Goal: Find specific page/section: Find specific page/section

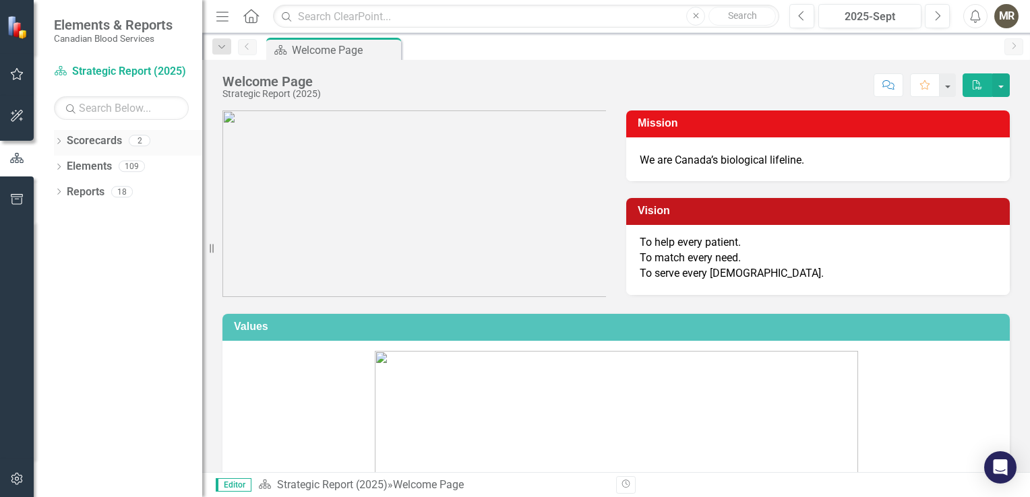
click at [59, 147] on div "Dropdown" at bounding box center [58, 142] width 9 height 11
click at [88, 198] on link "Operational Report" at bounding box center [138, 192] width 128 height 15
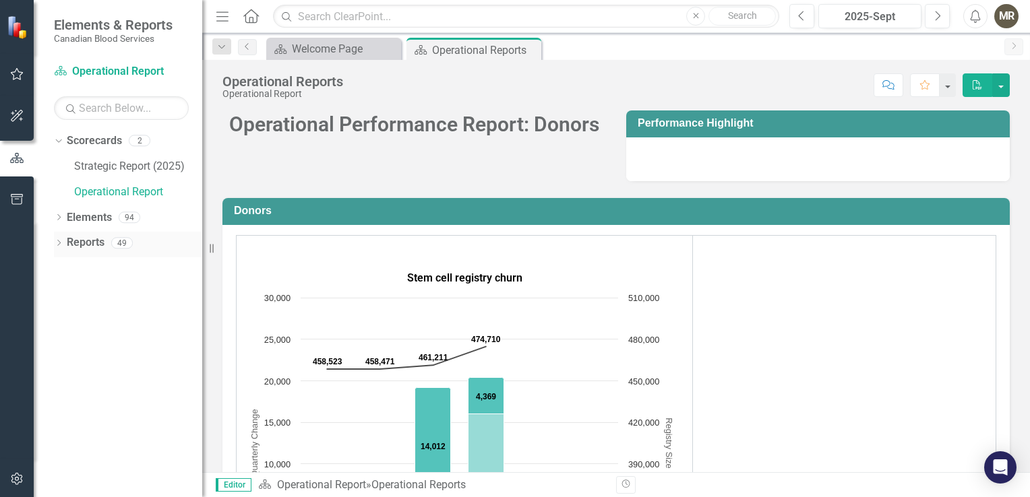
click at [63, 241] on div "Dropdown Reports 49" at bounding box center [128, 245] width 148 height 26
click at [53, 243] on div "Dropdown Scorecards 2 Strategic Report (2025) Operational Report Dropdown Eleme…" at bounding box center [118, 313] width 168 height 367
click at [61, 220] on icon "Dropdown" at bounding box center [58, 218] width 9 height 7
click at [528, 49] on icon at bounding box center [528, 49] width 7 height 7
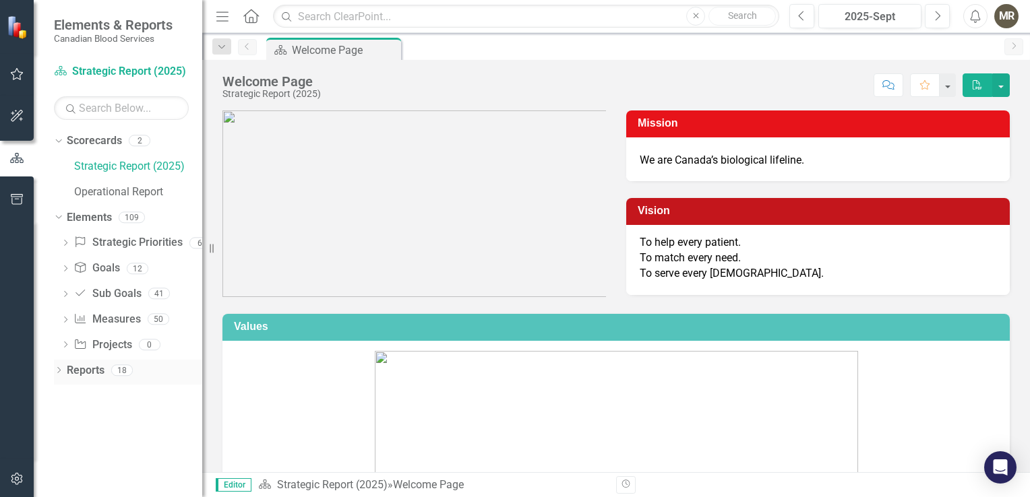
click at [57, 375] on icon "Dropdown" at bounding box center [58, 371] width 9 height 7
click at [61, 222] on div "Dropdown" at bounding box center [58, 219] width 9 height 7
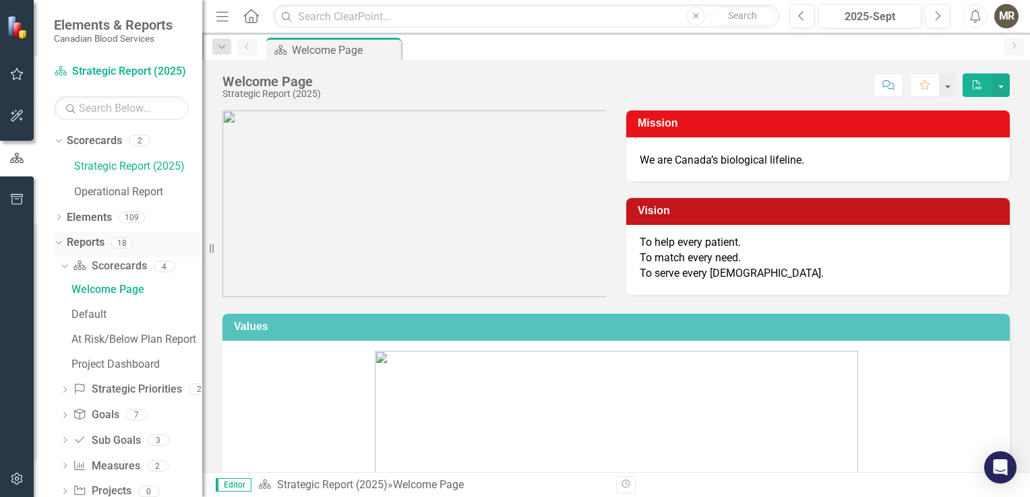
click at [61, 245] on div "Dropdown" at bounding box center [56, 242] width 11 height 9
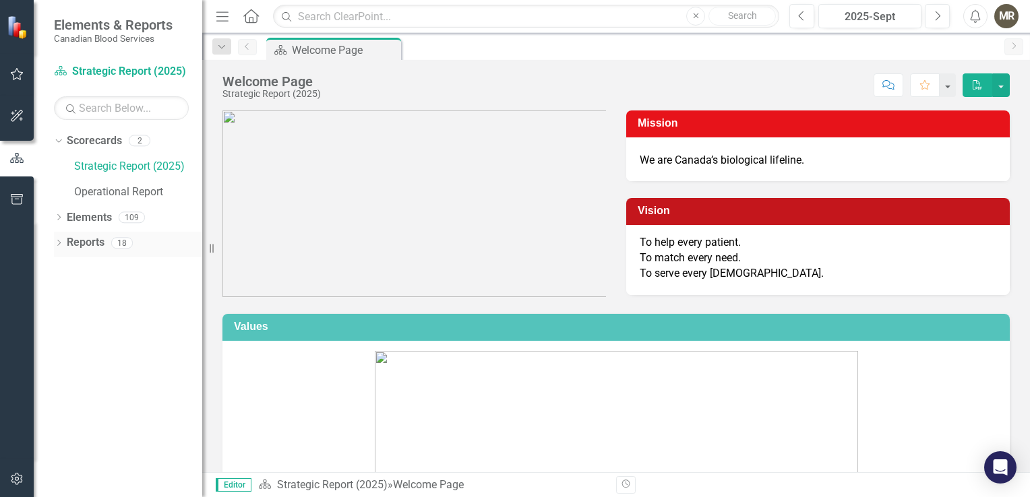
click at [61, 245] on icon "Dropdown" at bounding box center [58, 244] width 9 height 7
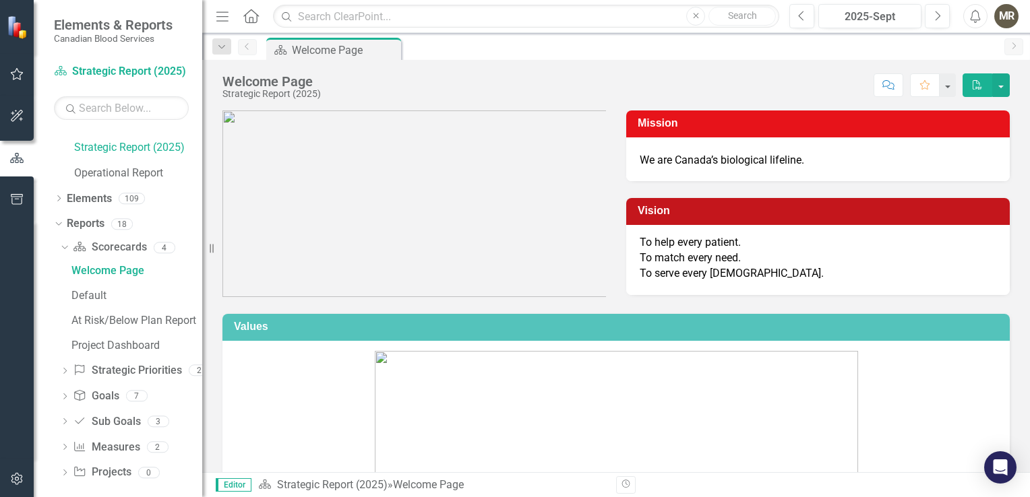
scroll to position [28, 0]
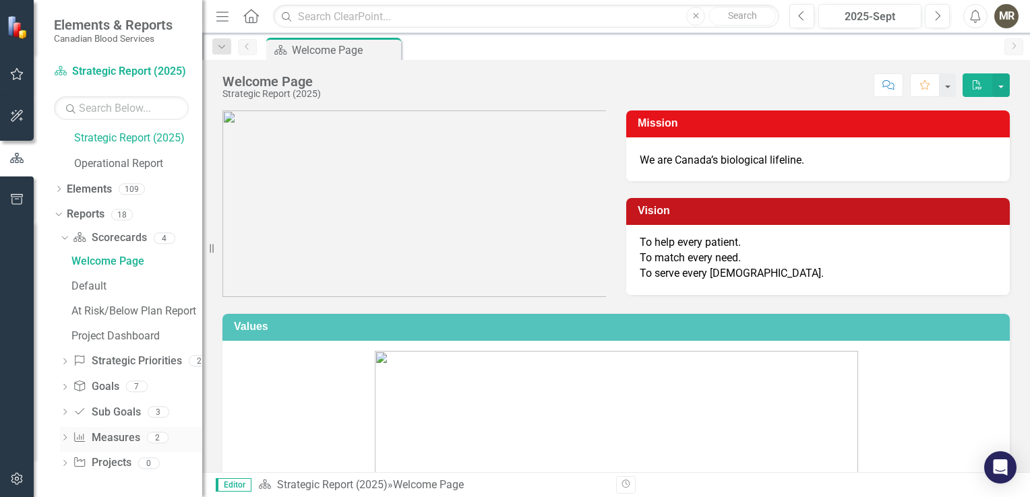
click at [63, 437] on icon "Dropdown" at bounding box center [64, 438] width 9 height 7
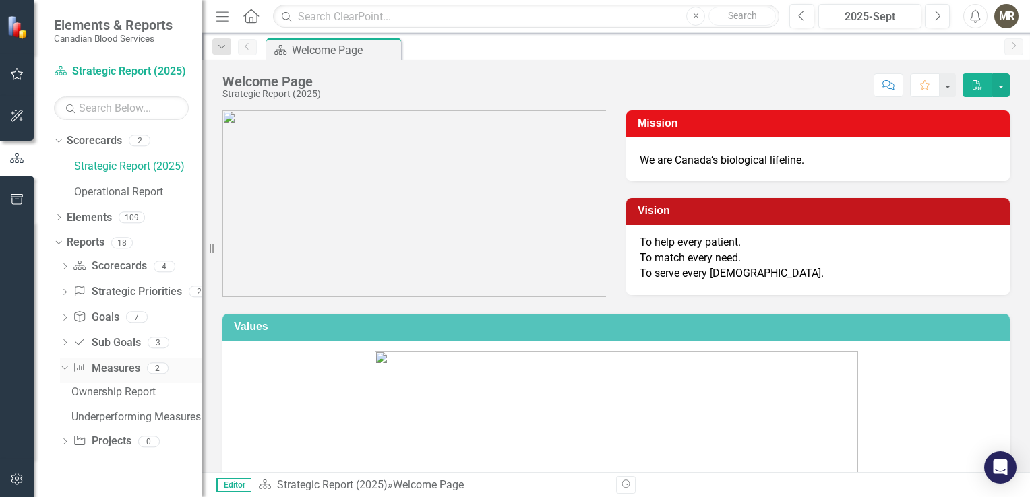
scroll to position [0, 0]
click at [67, 445] on icon "Dropdown" at bounding box center [64, 442] width 9 height 7
click at [64, 392] on icon "Dropdown" at bounding box center [62, 393] width 7 height 9
click at [62, 339] on div "Dropdown" at bounding box center [64, 344] width 9 height 11
click at [62, 338] on icon "Dropdown" at bounding box center [62, 342] width 7 height 9
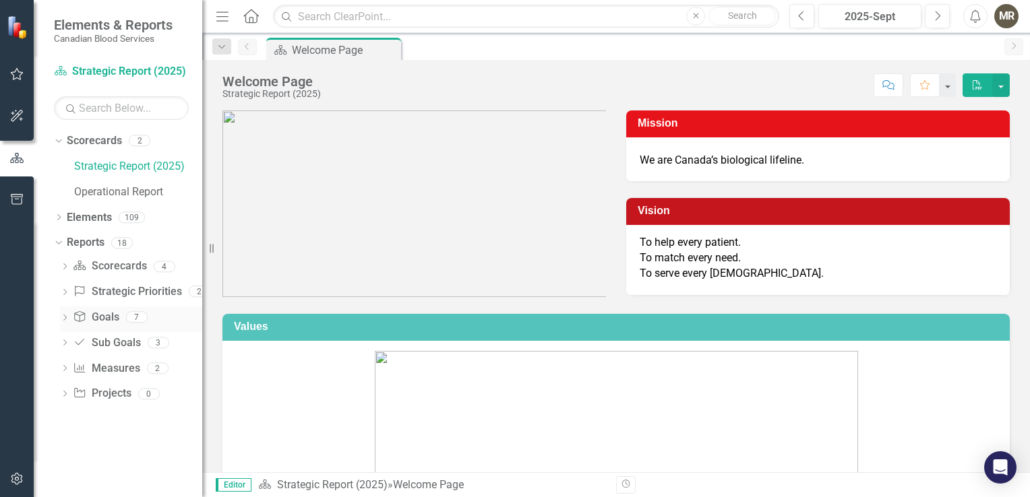
click at [65, 313] on div "Dropdown" at bounding box center [64, 318] width 9 height 11
click at [63, 319] on icon "Dropdown" at bounding box center [62, 316] width 7 height 9
click at [67, 292] on icon "Dropdown" at bounding box center [64, 293] width 9 height 7
click at [62, 292] on icon "Dropdown" at bounding box center [62, 290] width 7 height 9
click at [61, 274] on div "Dropdown Scorecard Scorecards 4" at bounding box center [131, 268] width 142 height 26
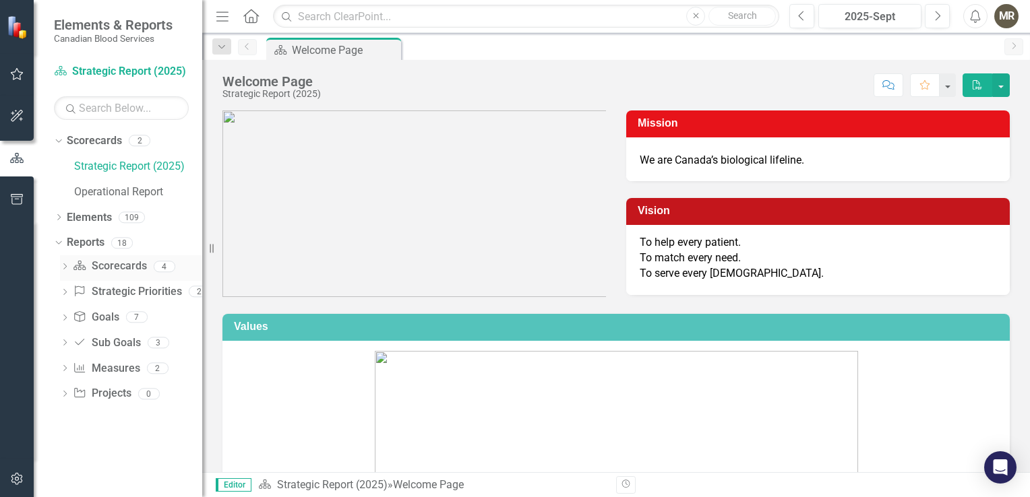
click at [62, 269] on icon "Dropdown" at bounding box center [64, 267] width 9 height 7
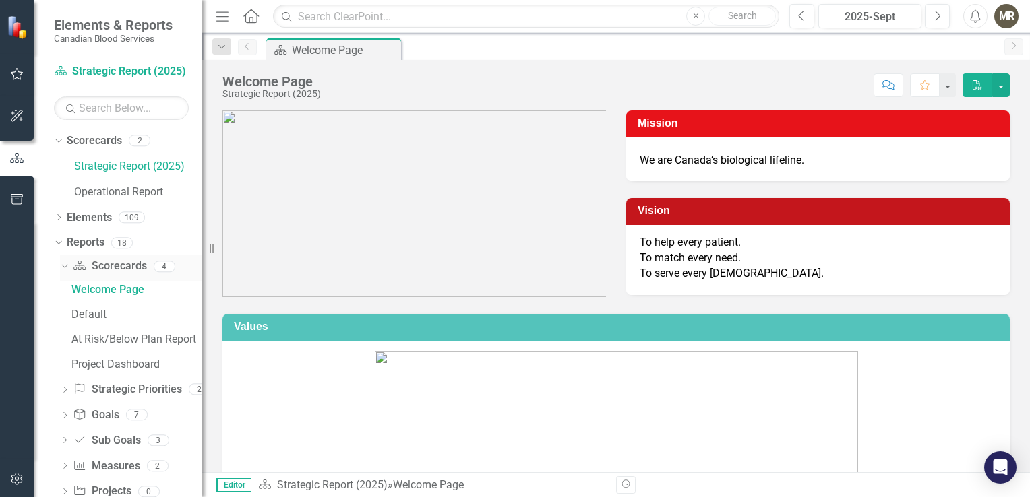
click at [62, 269] on icon "Dropdown" at bounding box center [62, 265] width 7 height 9
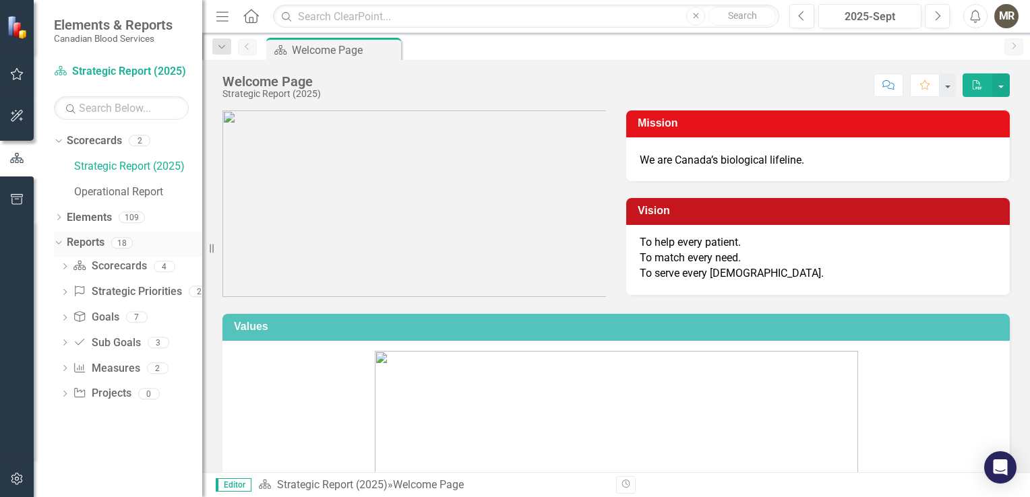
click at [62, 248] on div "Dropdown Reports 18" at bounding box center [128, 245] width 148 height 26
click at [62, 247] on div "Dropdown" at bounding box center [56, 242] width 11 height 9
click at [61, 246] on icon "Dropdown" at bounding box center [58, 244] width 9 height 7
click at [61, 217] on icon "Dropdown" at bounding box center [58, 218] width 9 height 7
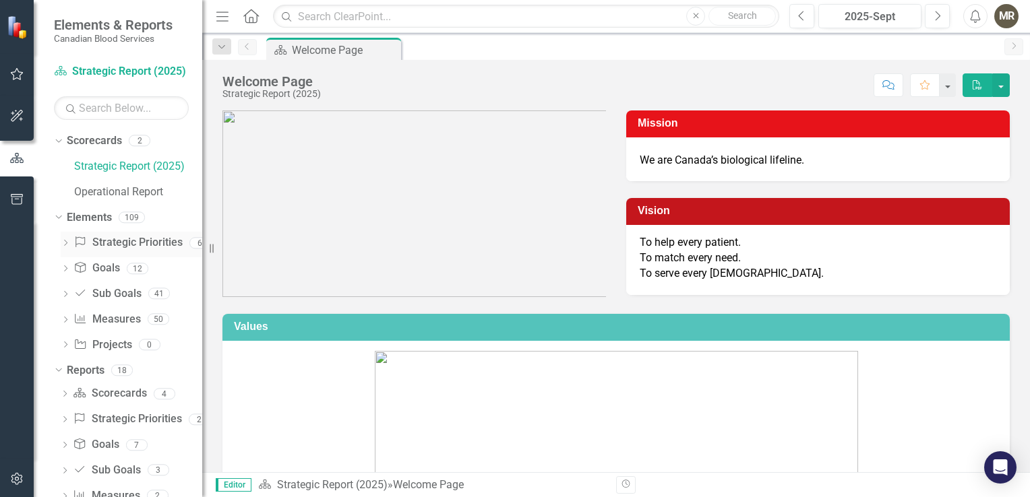
click at [67, 245] on icon "Dropdown" at bounding box center [65, 244] width 9 height 7
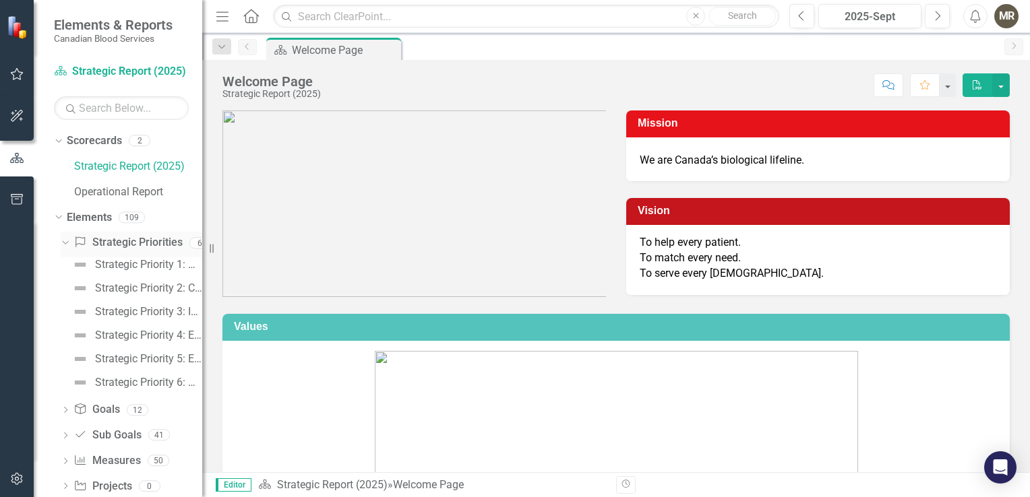
click at [67, 245] on icon "Dropdown" at bounding box center [63, 242] width 7 height 9
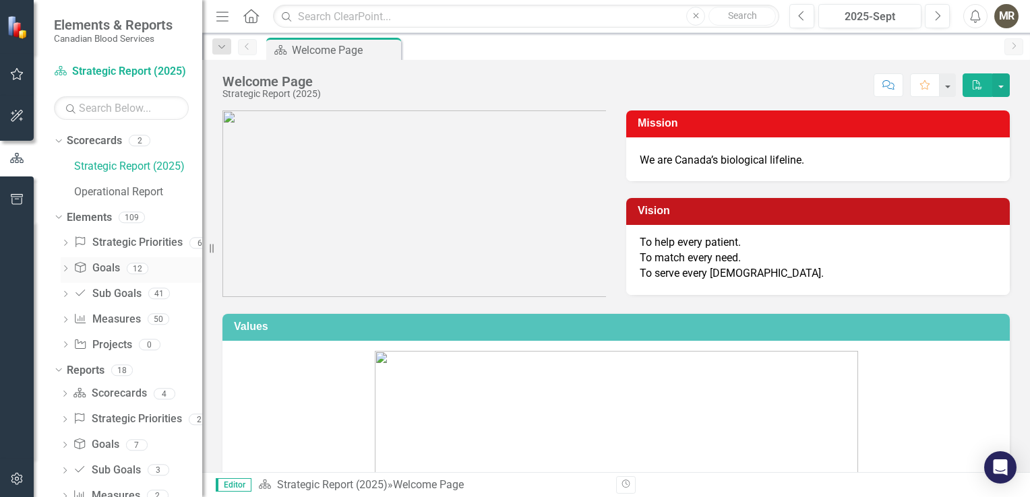
click at [66, 268] on icon "Dropdown" at bounding box center [65, 269] width 9 height 7
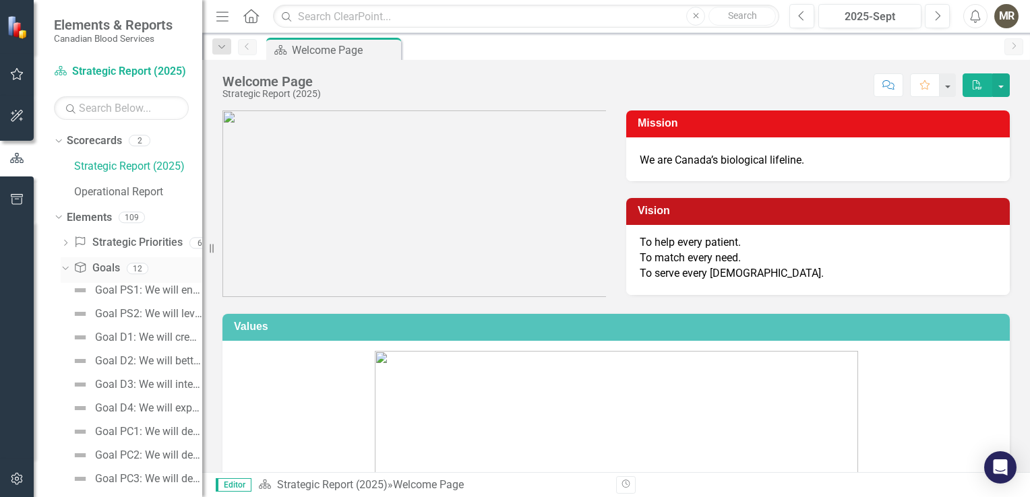
click at [66, 268] on icon "Dropdown" at bounding box center [63, 267] width 7 height 9
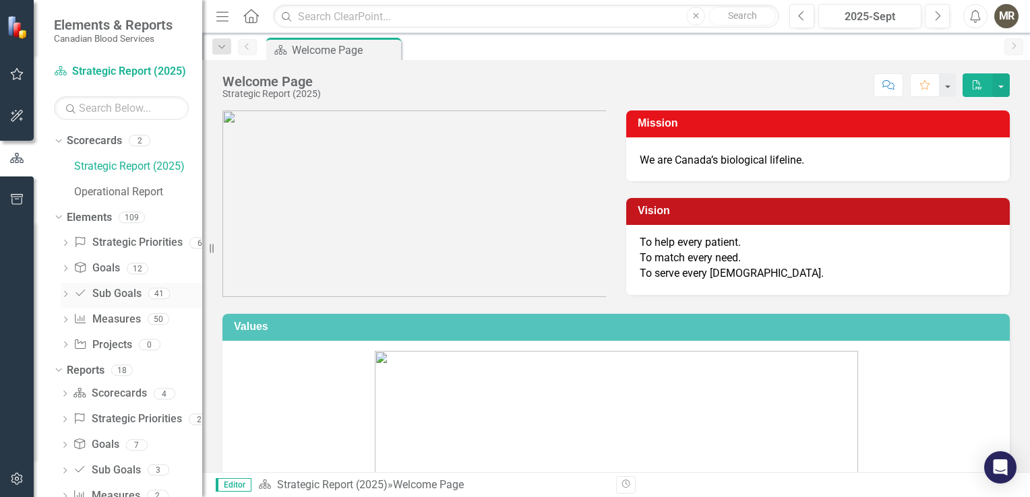
click at [61, 290] on div "Dropdown" at bounding box center [65, 295] width 9 height 11
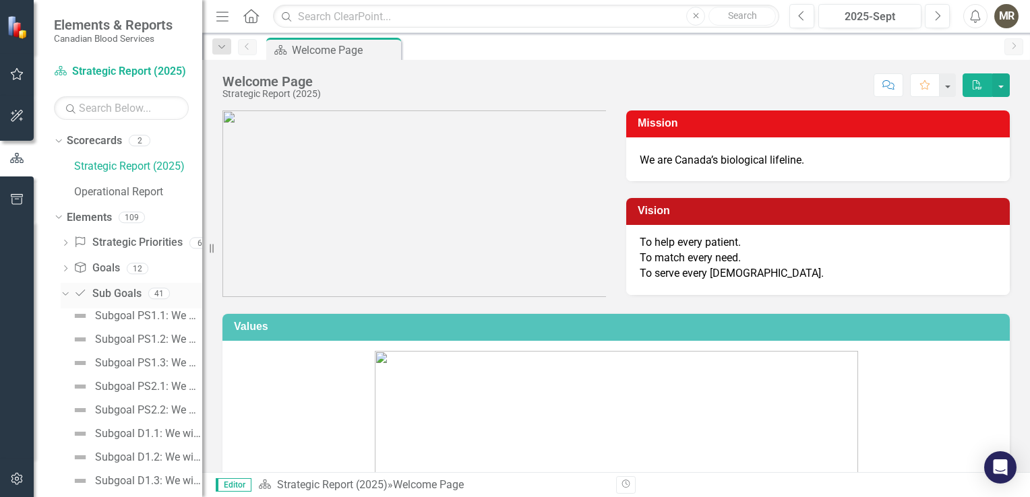
click at [61, 290] on icon "Dropdown" at bounding box center [63, 292] width 7 height 9
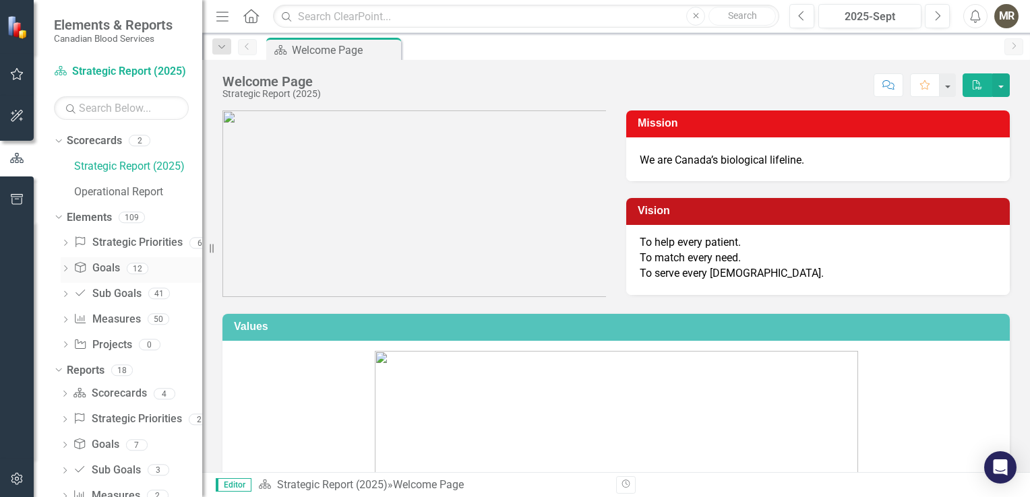
click at [62, 274] on div "Dropdown" at bounding box center [65, 270] width 9 height 11
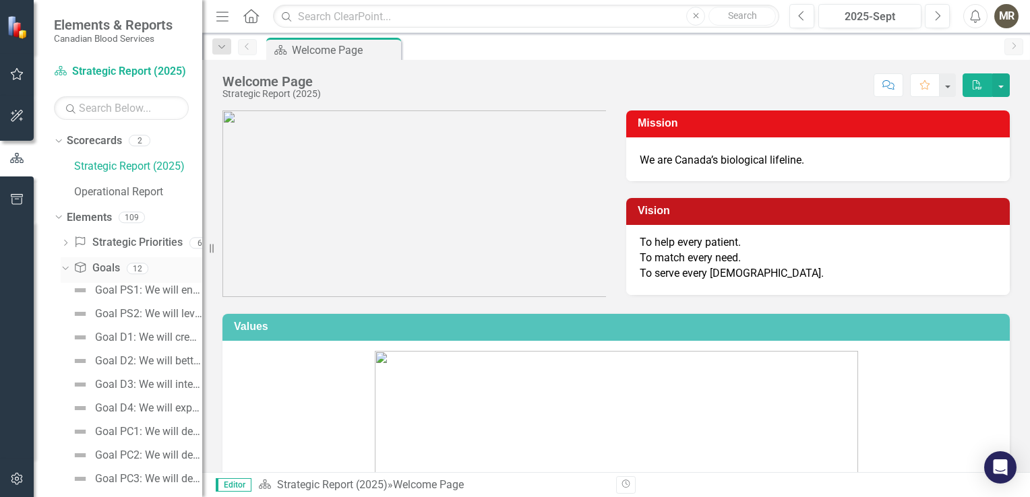
click at [62, 268] on icon "Dropdown" at bounding box center [63, 267] width 7 height 9
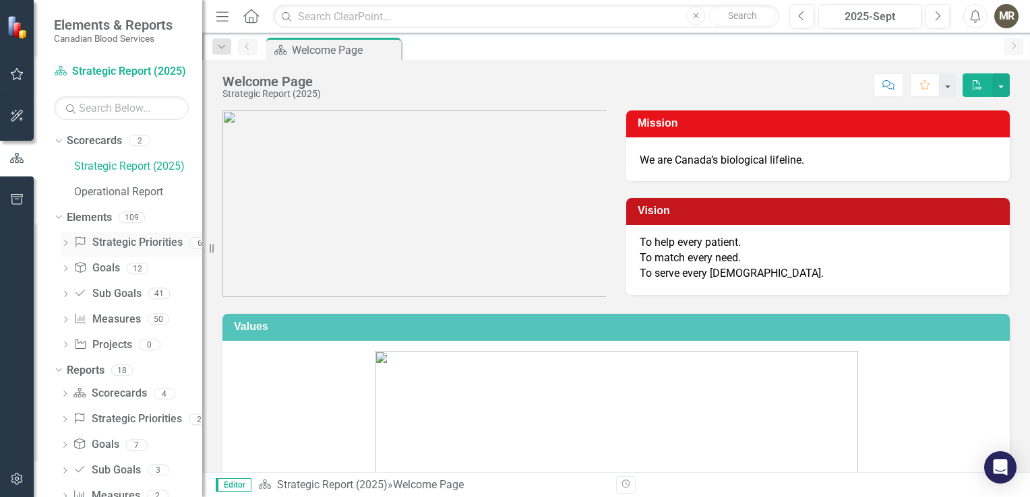
click at [62, 244] on icon "Dropdown" at bounding box center [65, 244] width 9 height 7
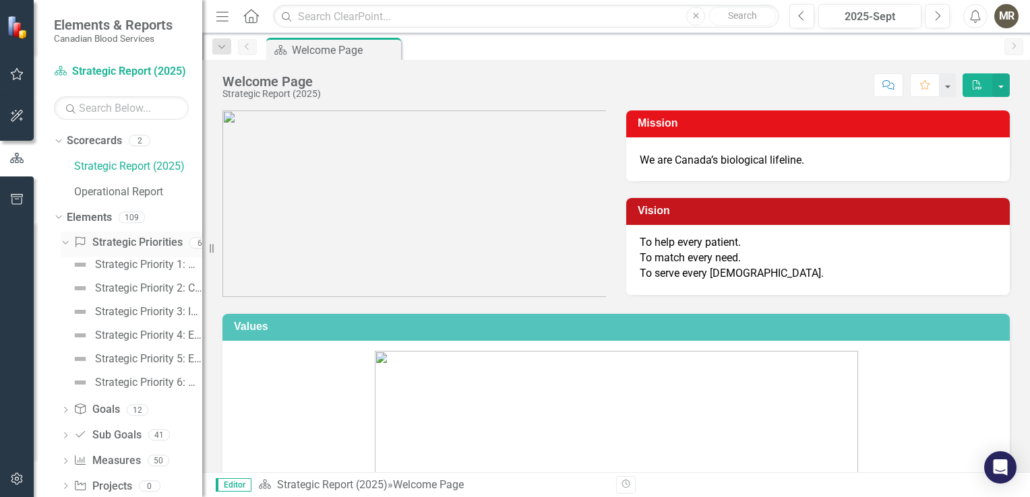
click at [62, 243] on icon "Dropdown" at bounding box center [63, 242] width 7 height 9
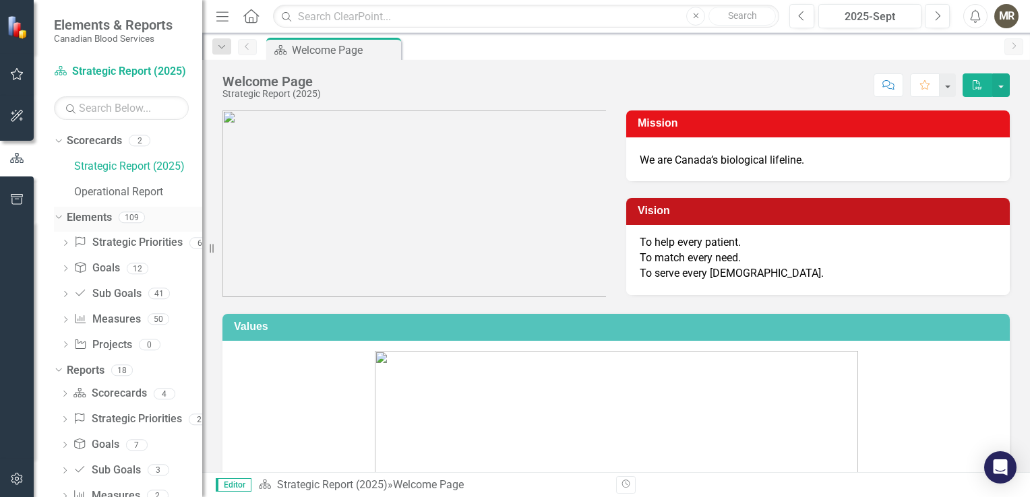
click at [60, 212] on icon "Dropdown" at bounding box center [56, 216] width 7 height 9
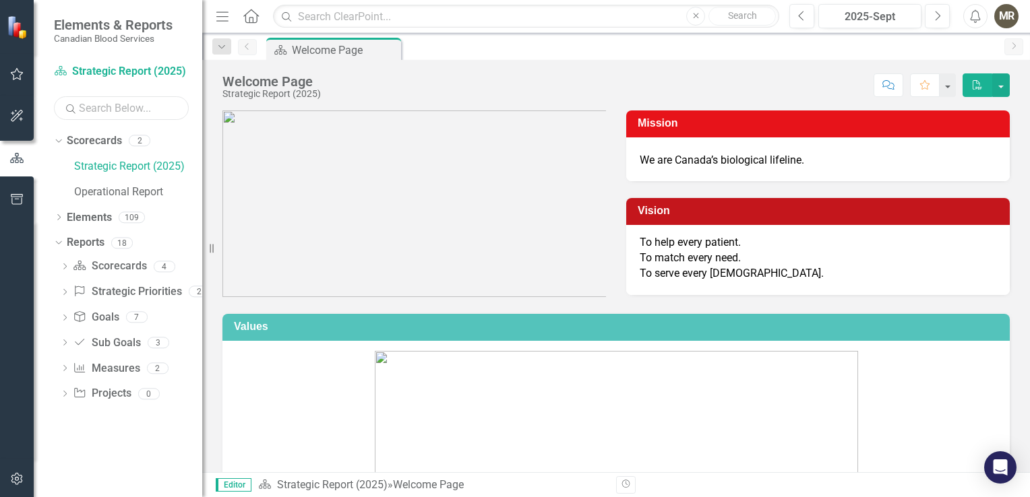
click at [96, 106] on input "text" at bounding box center [121, 108] width 135 height 24
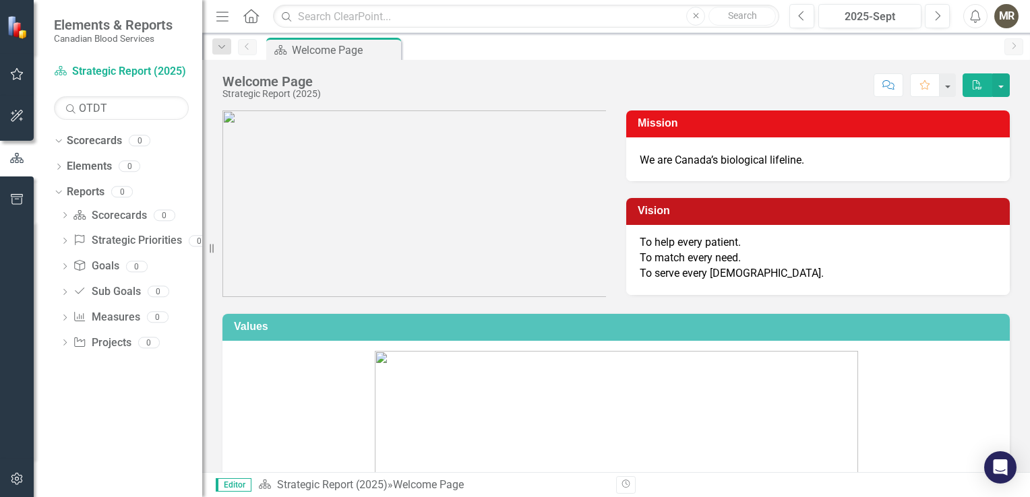
click at [66, 102] on icon "Search" at bounding box center [70, 108] width 13 height 12
click at [114, 113] on input "OTDT" at bounding box center [121, 108] width 135 height 24
type input "Organ"
click at [59, 166] on icon "Dropdown" at bounding box center [58, 167] width 9 height 7
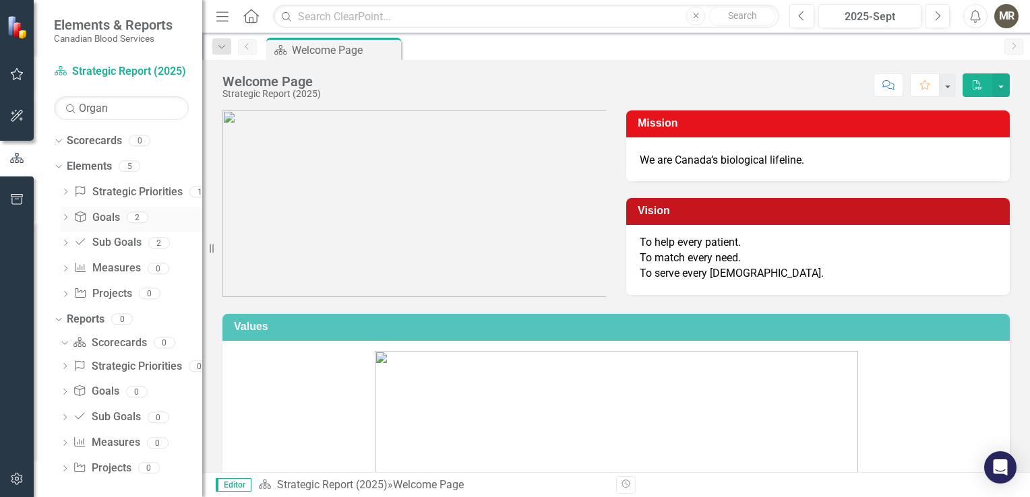
click at [62, 217] on icon "Dropdown" at bounding box center [65, 218] width 9 height 7
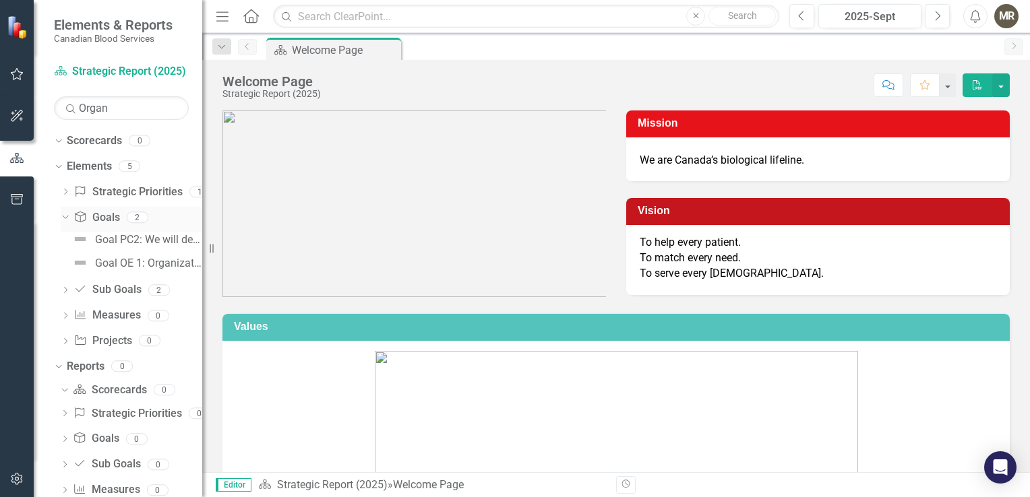
click at [62, 217] on icon "Dropdown" at bounding box center [63, 216] width 7 height 9
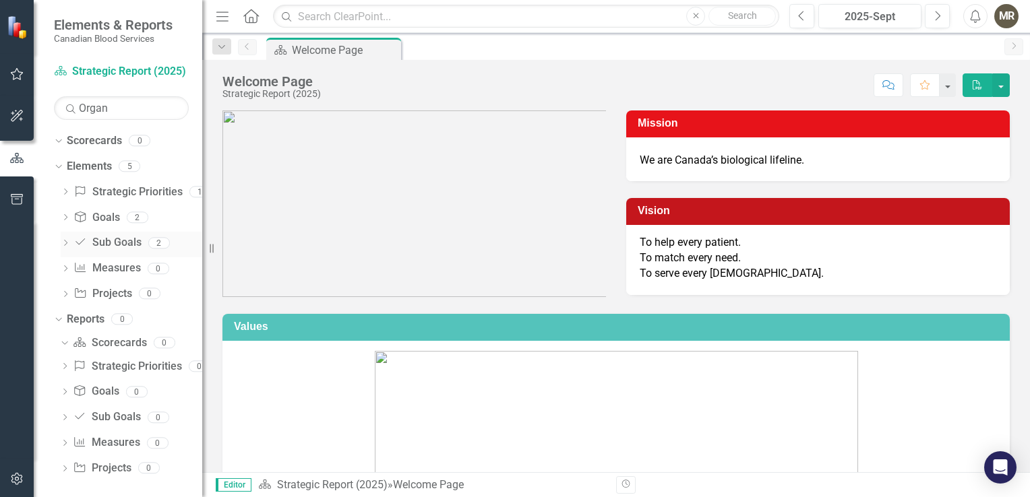
click at [65, 244] on icon at bounding box center [65, 243] width 3 height 6
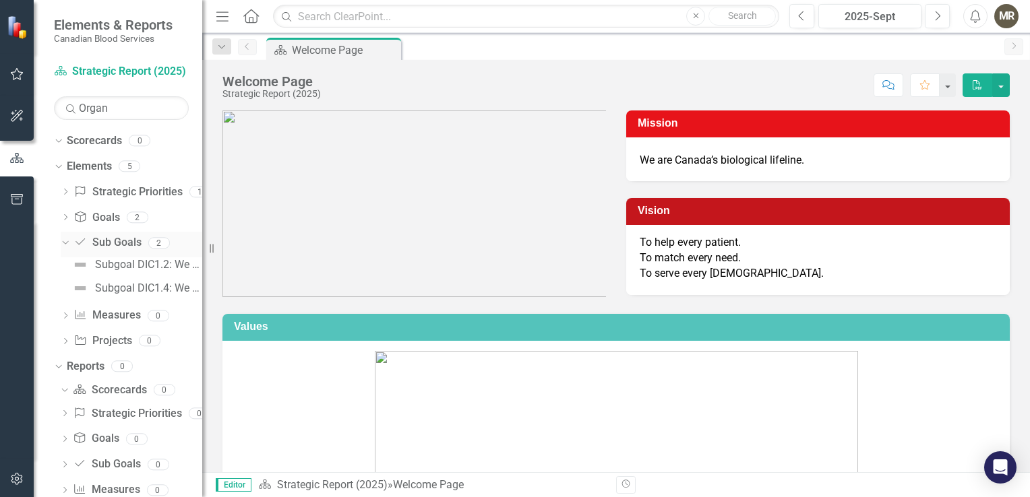
click at [65, 244] on icon at bounding box center [65, 242] width 6 height 3
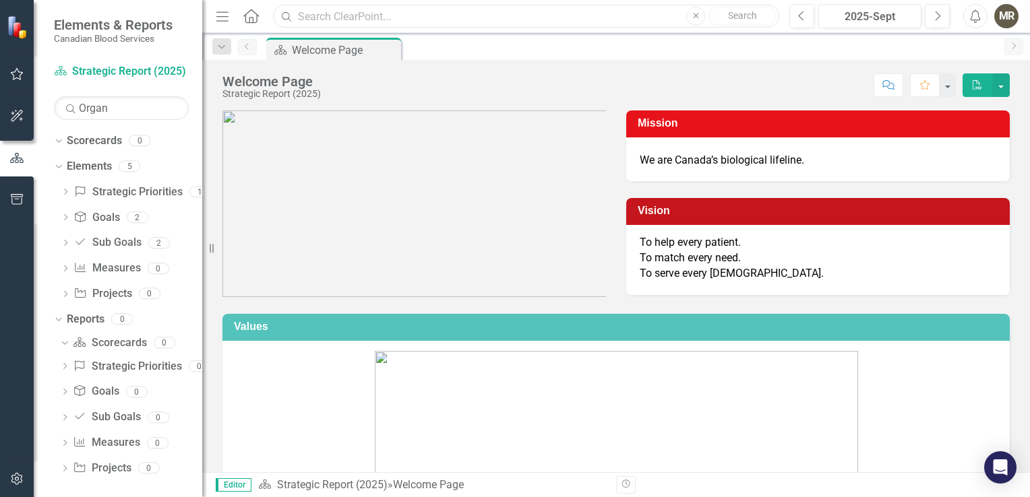
click at [394, 19] on input "text" at bounding box center [526, 17] width 506 height 24
type input "o"
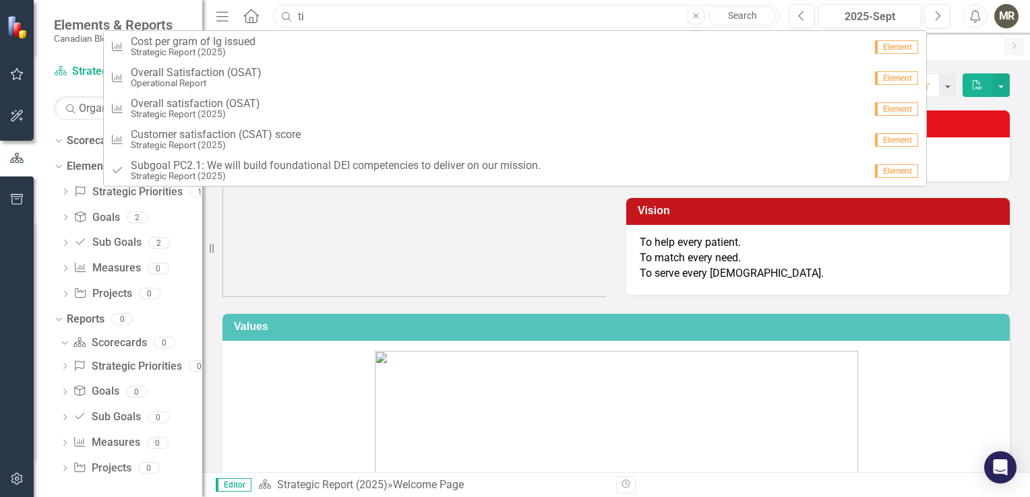
type input "t"
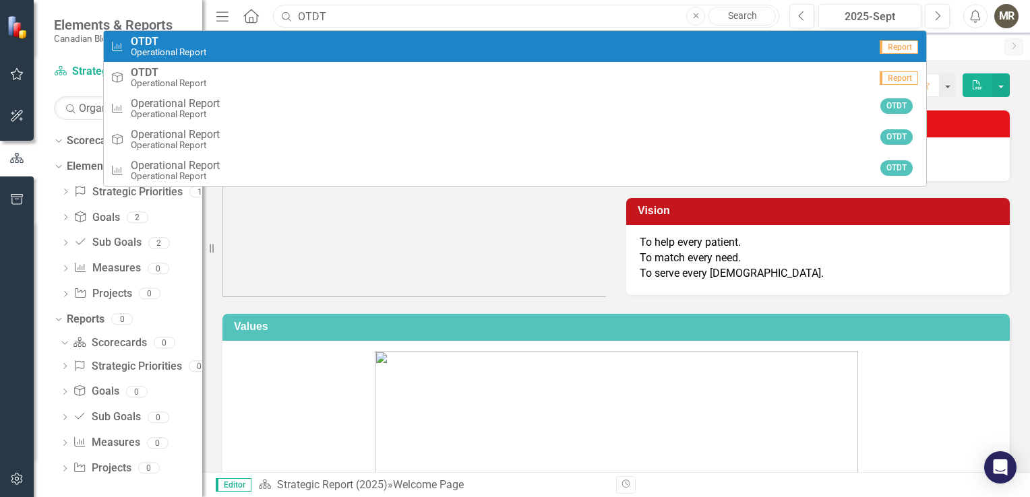
type input "OTDT"
click at [167, 42] on span "OTDT" at bounding box center [168, 42] width 75 height 12
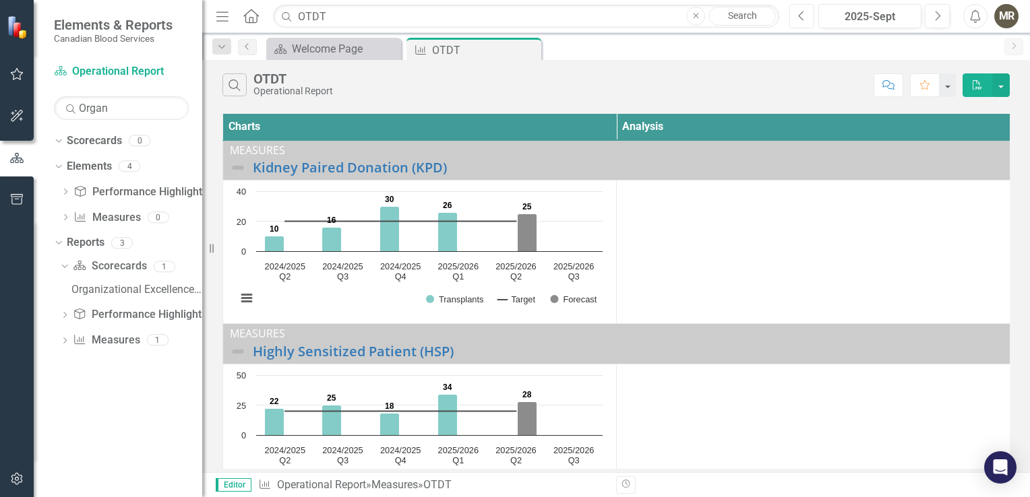
click at [808, 18] on button "Previous" at bounding box center [801, 16] width 25 height 24
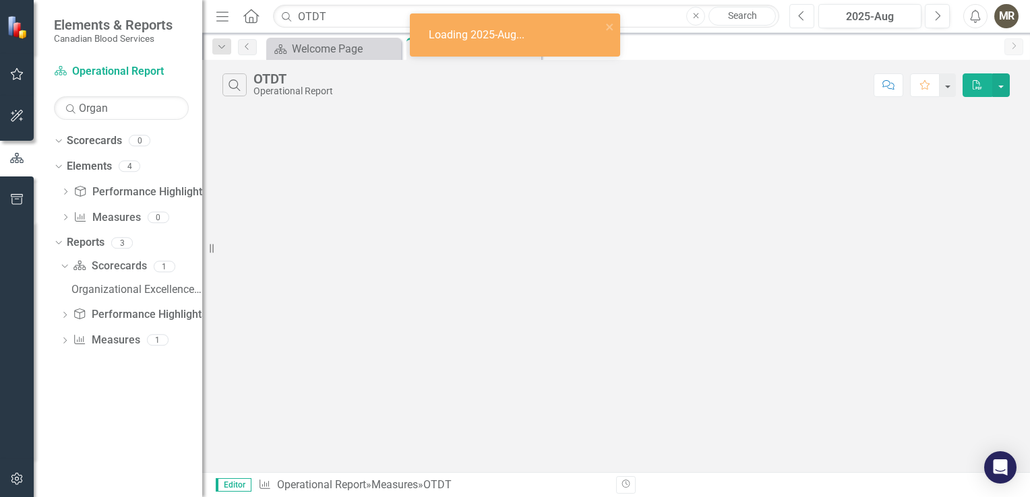
click at [808, 18] on button "Previous" at bounding box center [801, 16] width 25 height 24
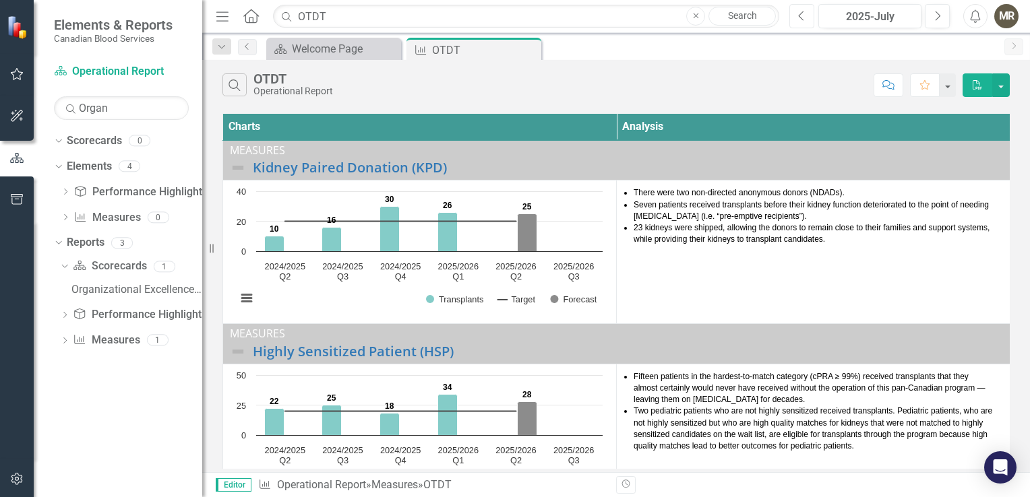
click at [805, 16] on icon "Previous" at bounding box center [801, 16] width 7 height 12
